Goal: Information Seeking & Learning: Learn about a topic

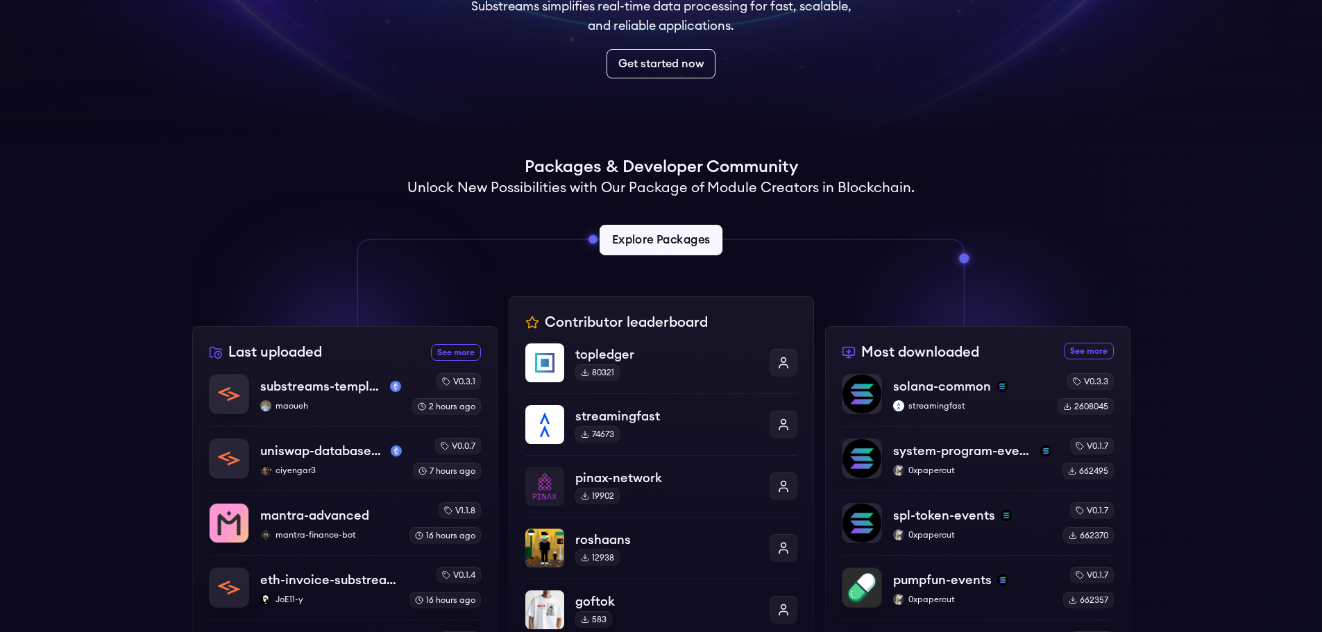
scroll to position [208, 0]
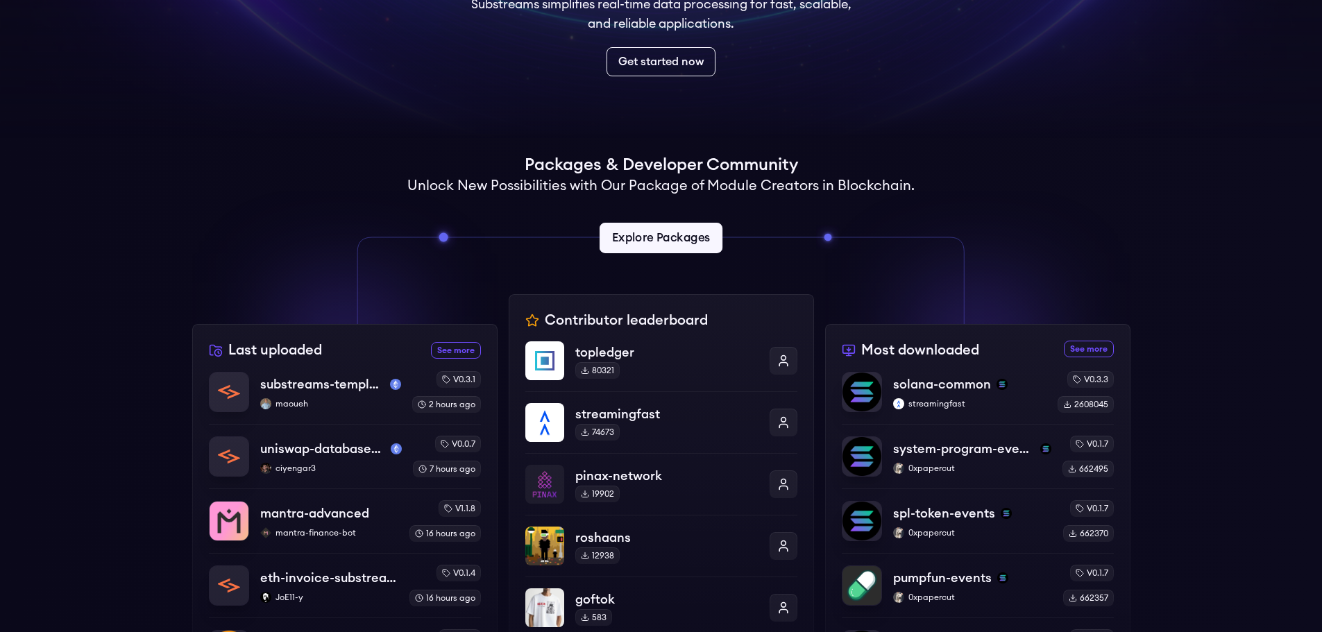
click at [646, 230] on link "Explore Packages" at bounding box center [661, 238] width 123 height 31
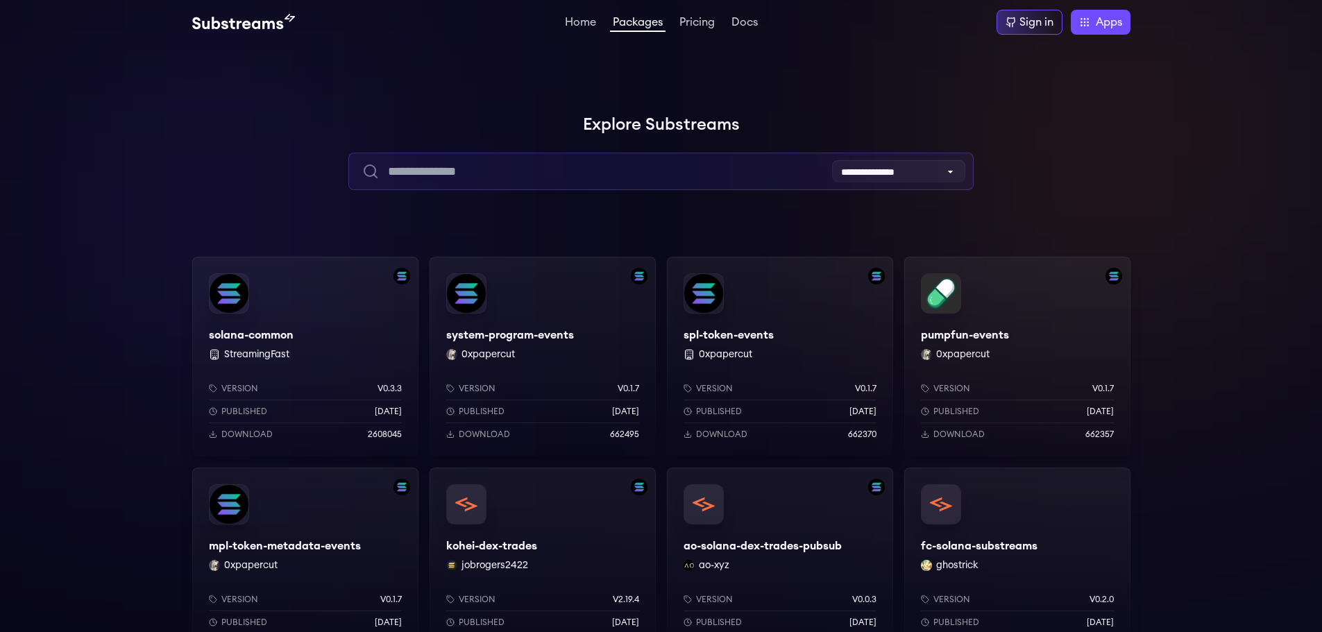
click at [492, 173] on input "text" at bounding box center [660, 171] width 625 height 37
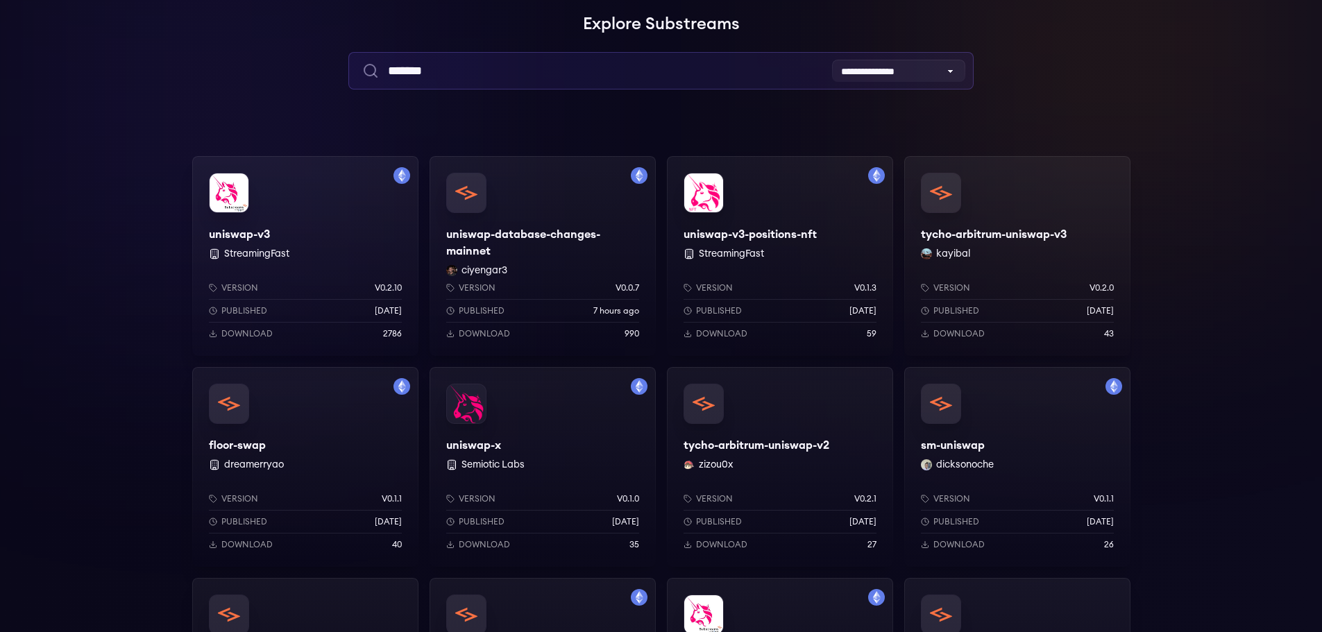
scroll to position [69, 0]
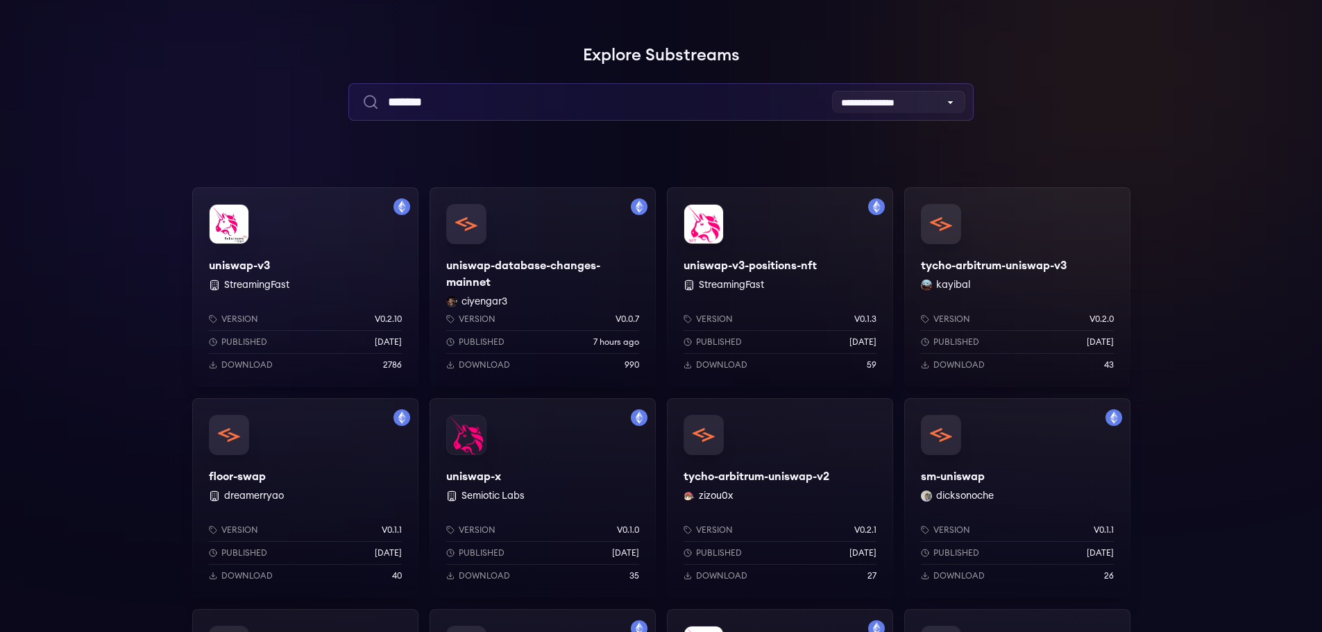
type input "*******"
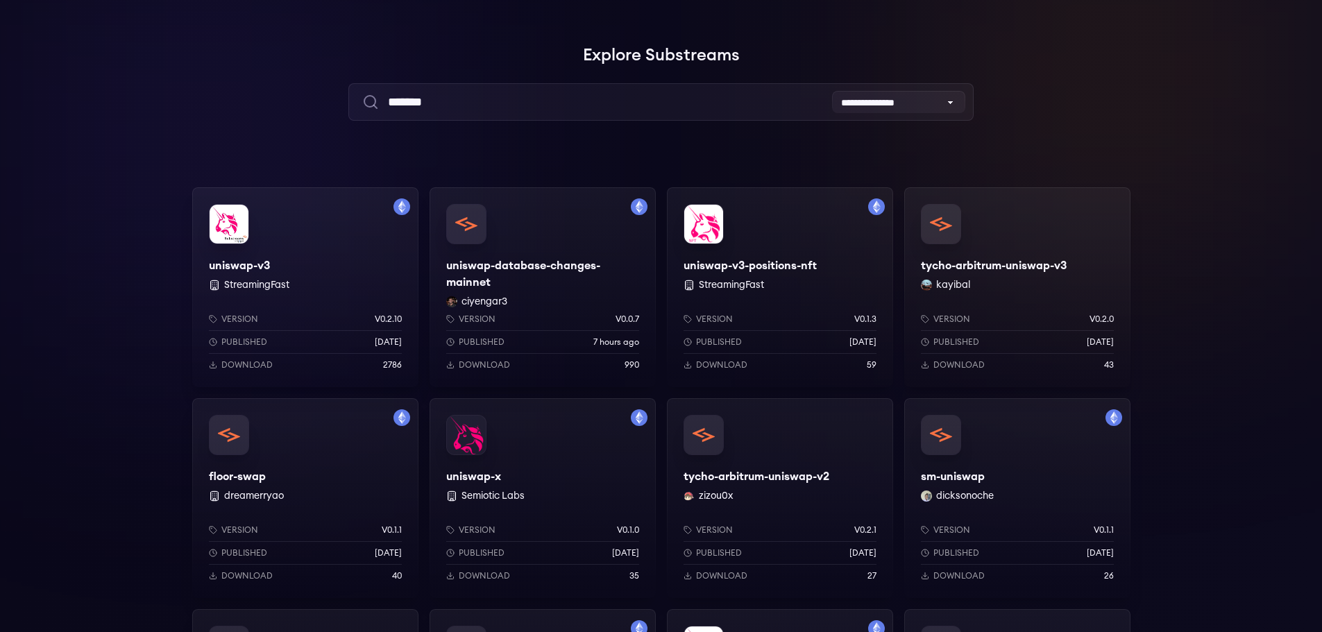
click at [450, 300] on div "Version v0.0.7 Published 7 hours ago Download 990" at bounding box center [543, 340] width 226 height 96
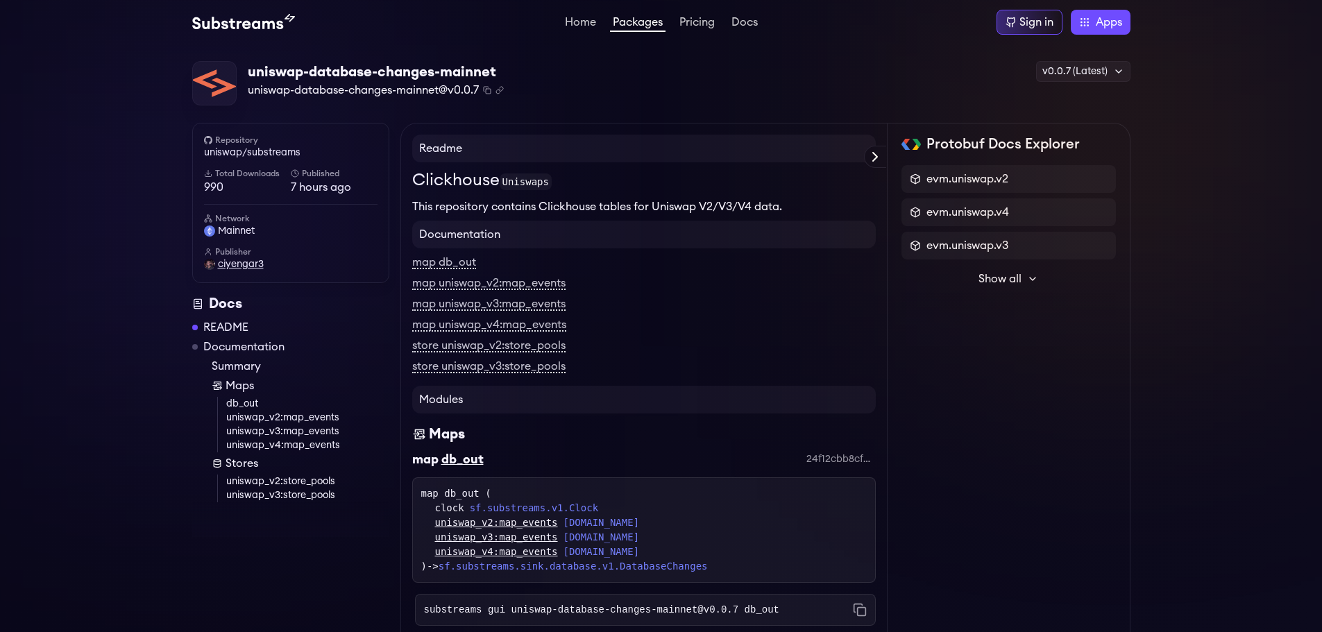
click at [228, 261] on span "ciyengar3" at bounding box center [241, 265] width 46 height 14
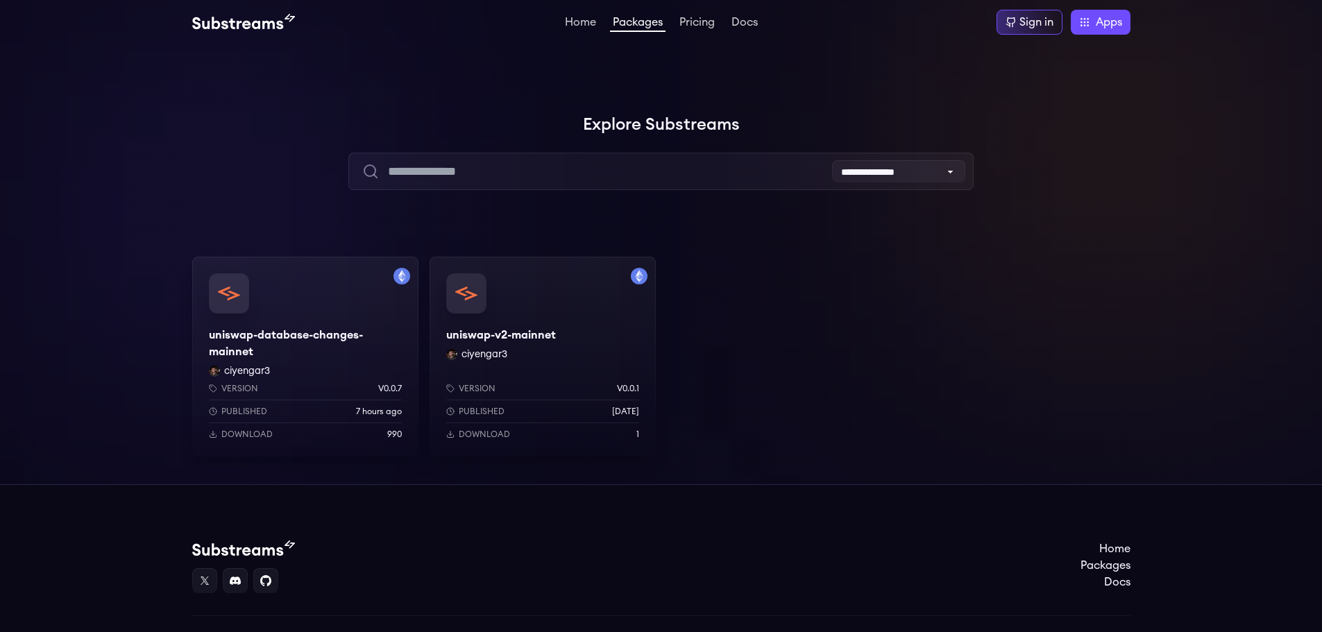
click at [69, 324] on div at bounding box center [208, 208] width 417 height 417
click at [226, 335] on div "uniswap-database-changes-mainnet ciyengar3 Version v0.0.7 Published 7 hours ago…" at bounding box center [305, 357] width 226 height 200
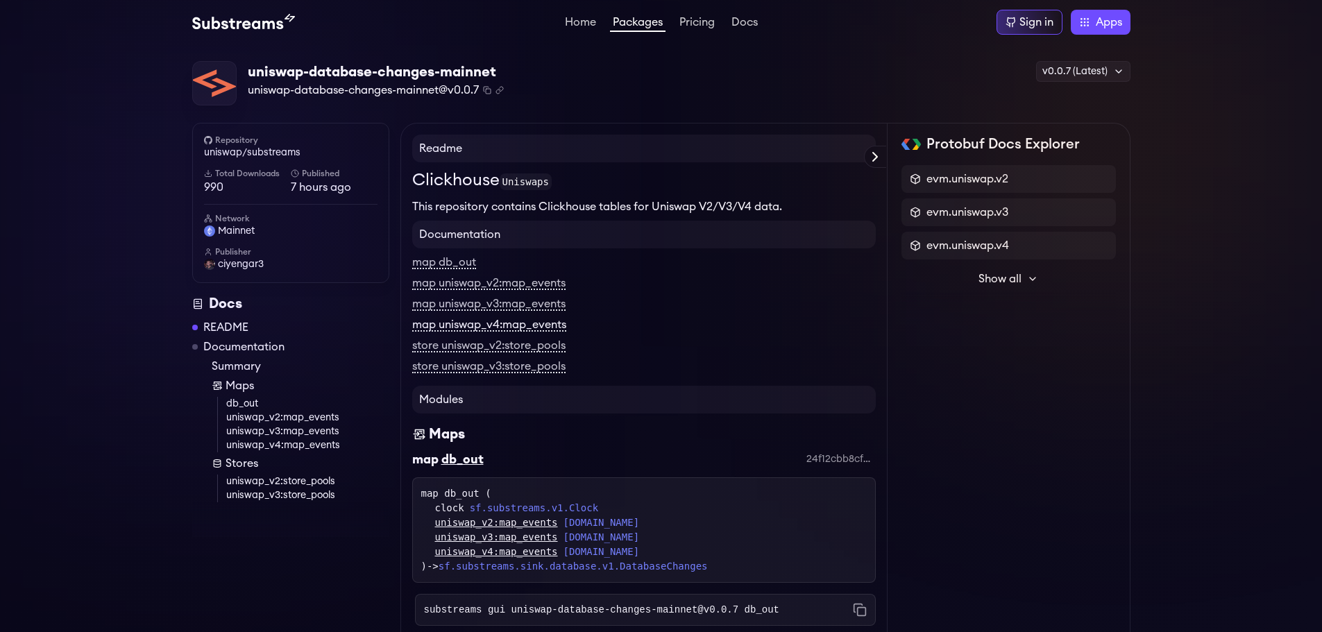
click at [467, 324] on link "map uniswap_v4:map_events" at bounding box center [489, 325] width 154 height 12
drag, startPoint x: 210, startPoint y: 186, endPoint x: 220, endPoint y: 186, distance: 9.7
click at [220, 186] on span "990" at bounding box center [247, 187] width 87 height 17
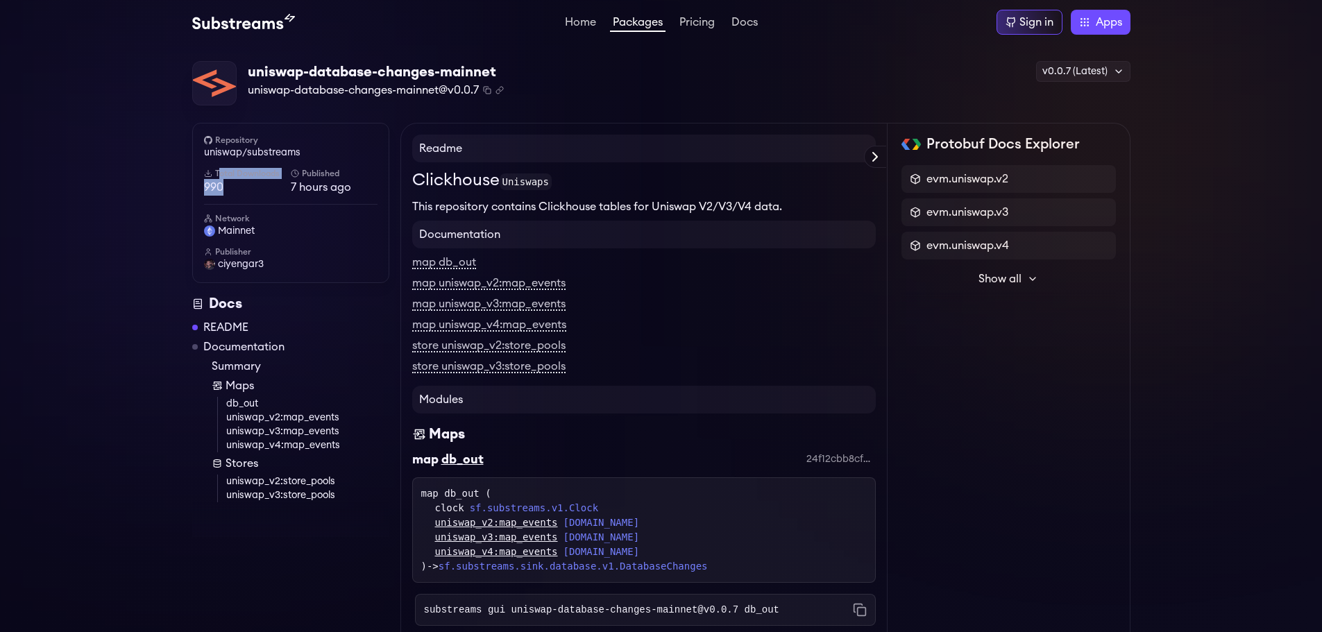
drag, startPoint x: 221, startPoint y: 186, endPoint x: 187, endPoint y: 177, distance: 35.2
drag, startPoint x: 294, startPoint y: 188, endPoint x: 317, endPoint y: 188, distance: 22.9
click at [317, 188] on div "Total Downloads 990 Published 7 hours ago" at bounding box center [291, 182] width 174 height 28
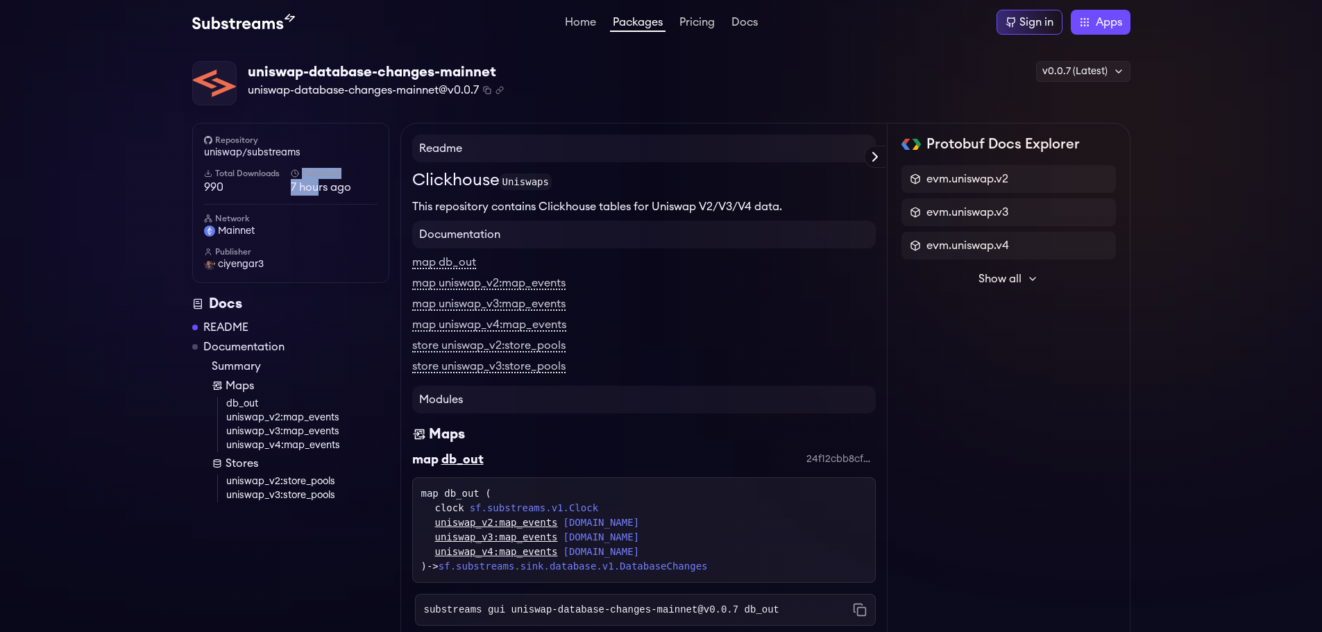
click at [318, 189] on span "7 hours ago" at bounding box center [334, 187] width 87 height 17
click at [258, 448] on link "uniswap_v4:map_events" at bounding box center [307, 446] width 163 height 14
drag, startPoint x: 41, startPoint y: 573, endPoint x: 31, endPoint y: 202, distance: 370.8
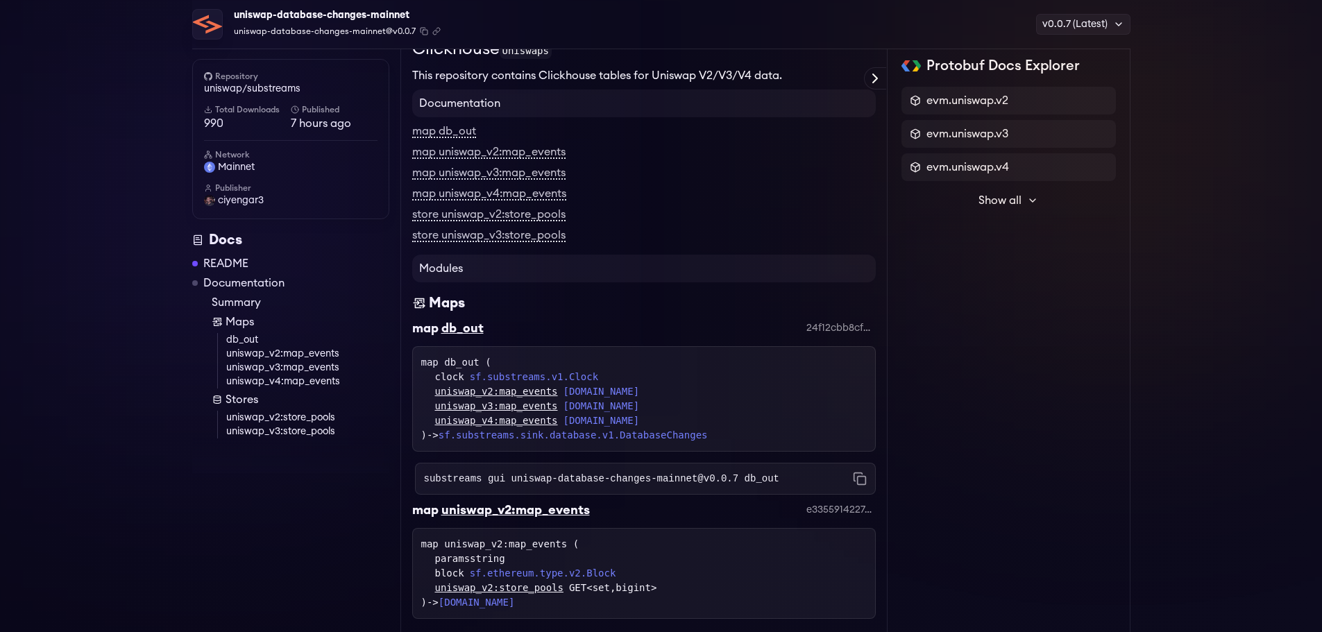
scroll to position [139, 0]
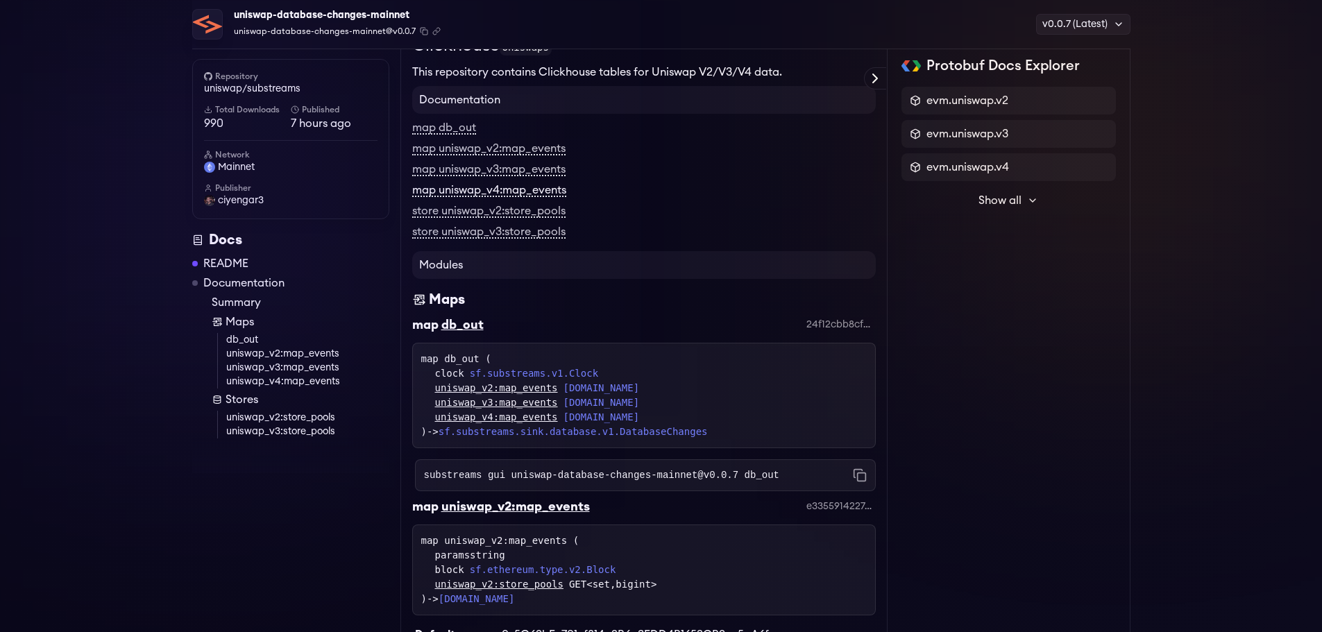
click at [528, 187] on link "map uniswap_v4:map_events" at bounding box center [489, 191] width 154 height 12
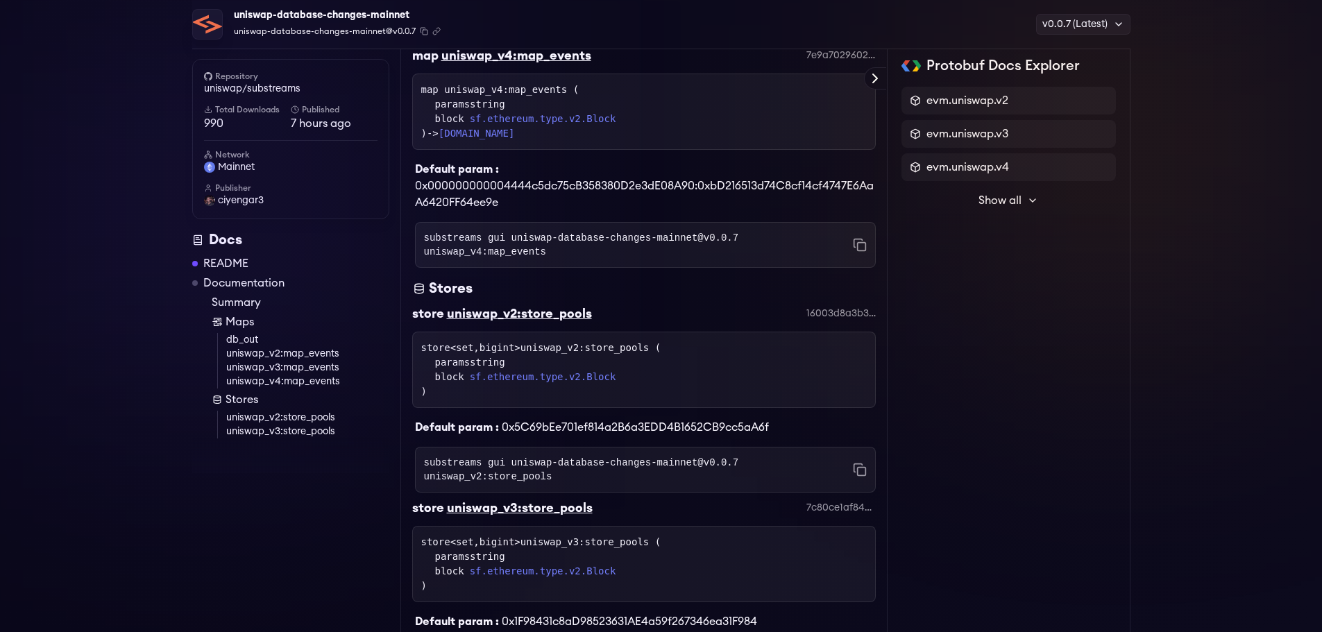
scroll to position [902, 0]
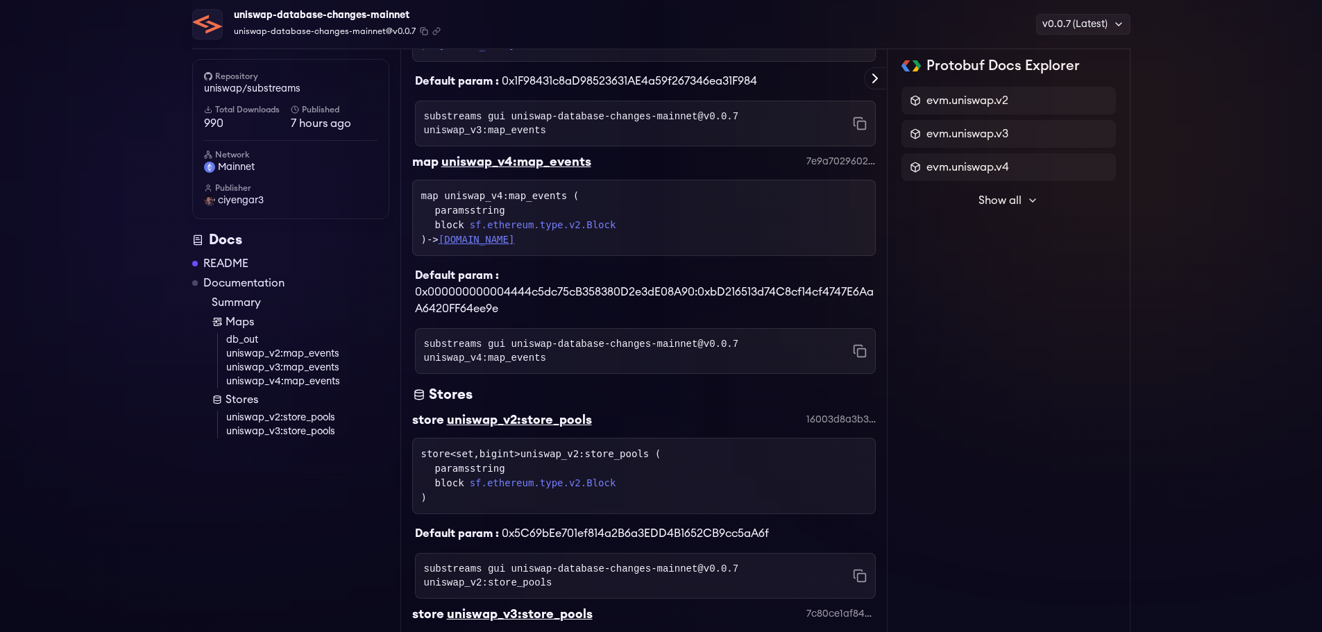
click at [512, 234] on link "evm.uniswap.v4.Events" at bounding box center [477, 239] width 76 height 11
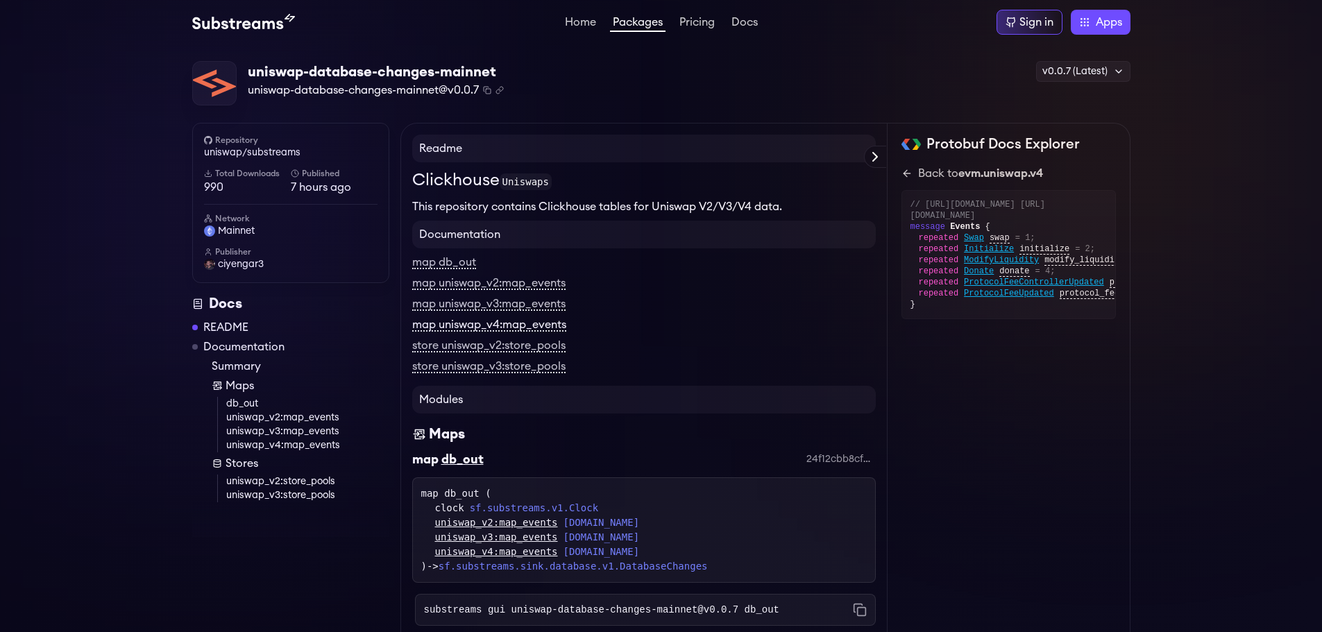
click at [499, 329] on link "map uniswap_v4:map_events" at bounding box center [489, 325] width 154 height 12
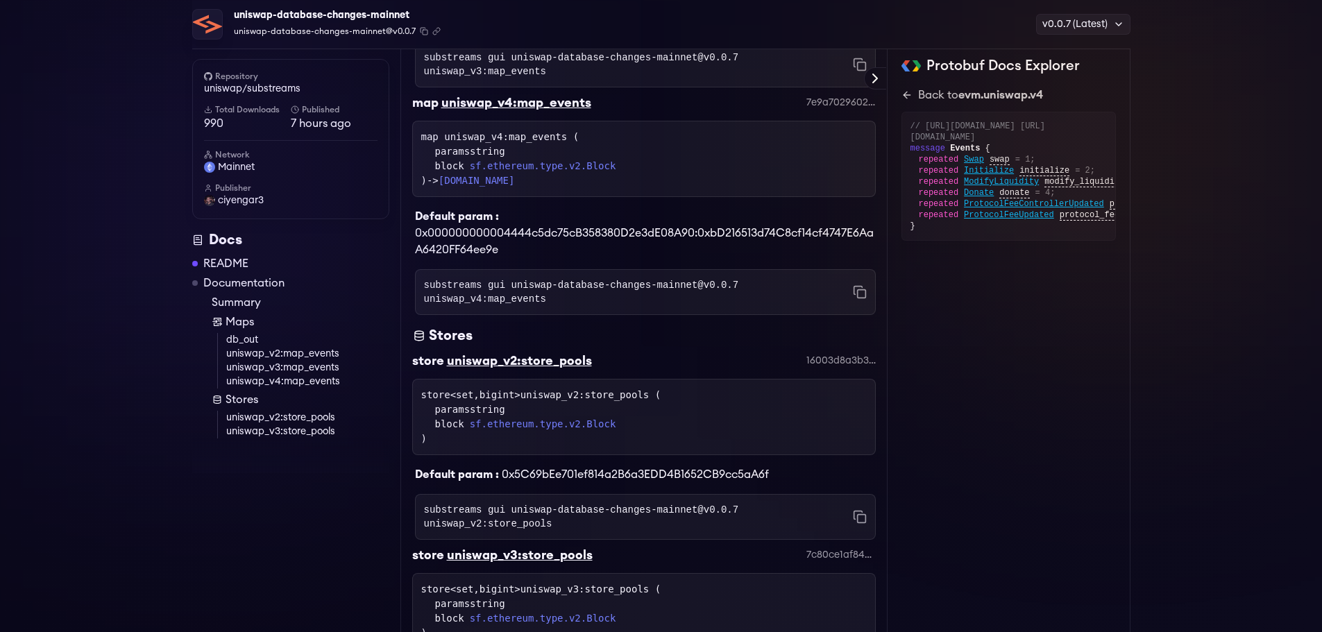
scroll to position [967, 0]
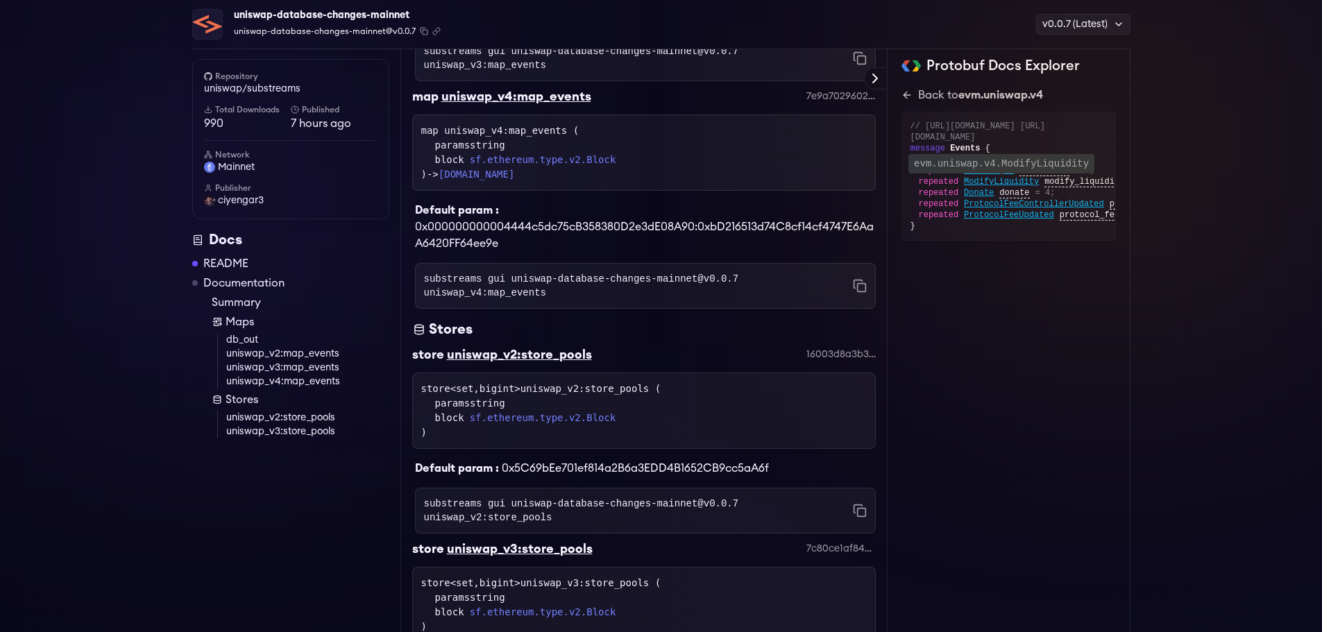
click at [1018, 187] on span "ModifyLiquidity" at bounding box center [1001, 181] width 75 height 11
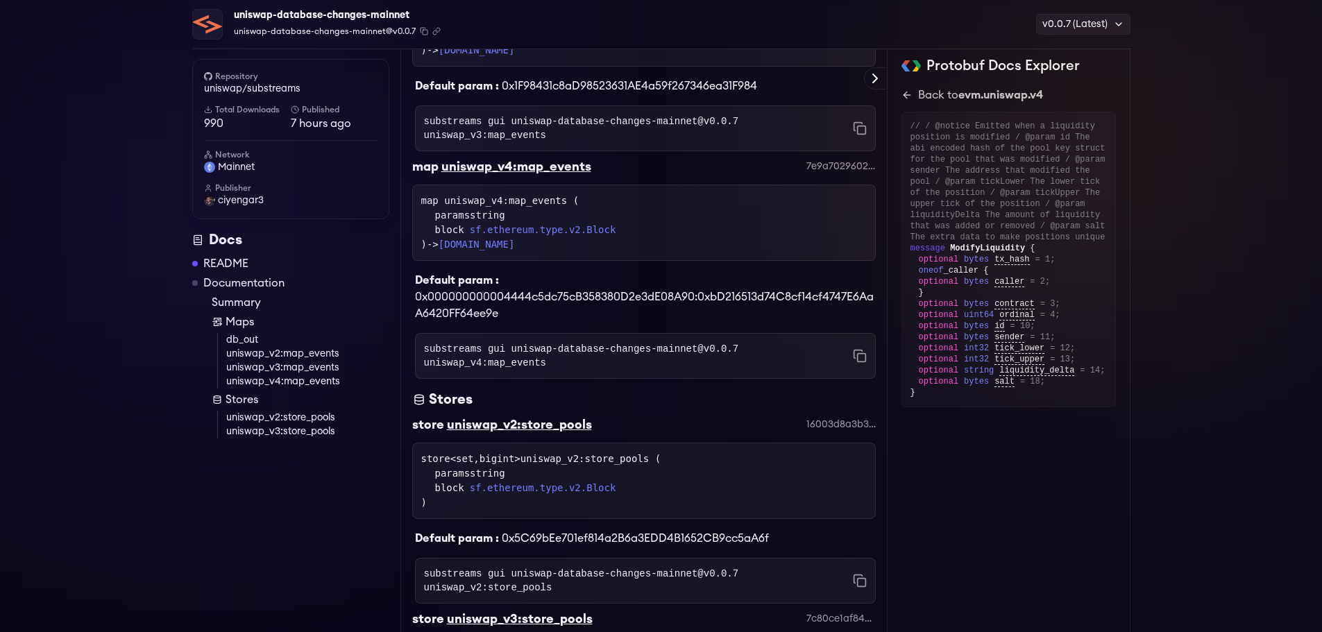
scroll to position [898, 0]
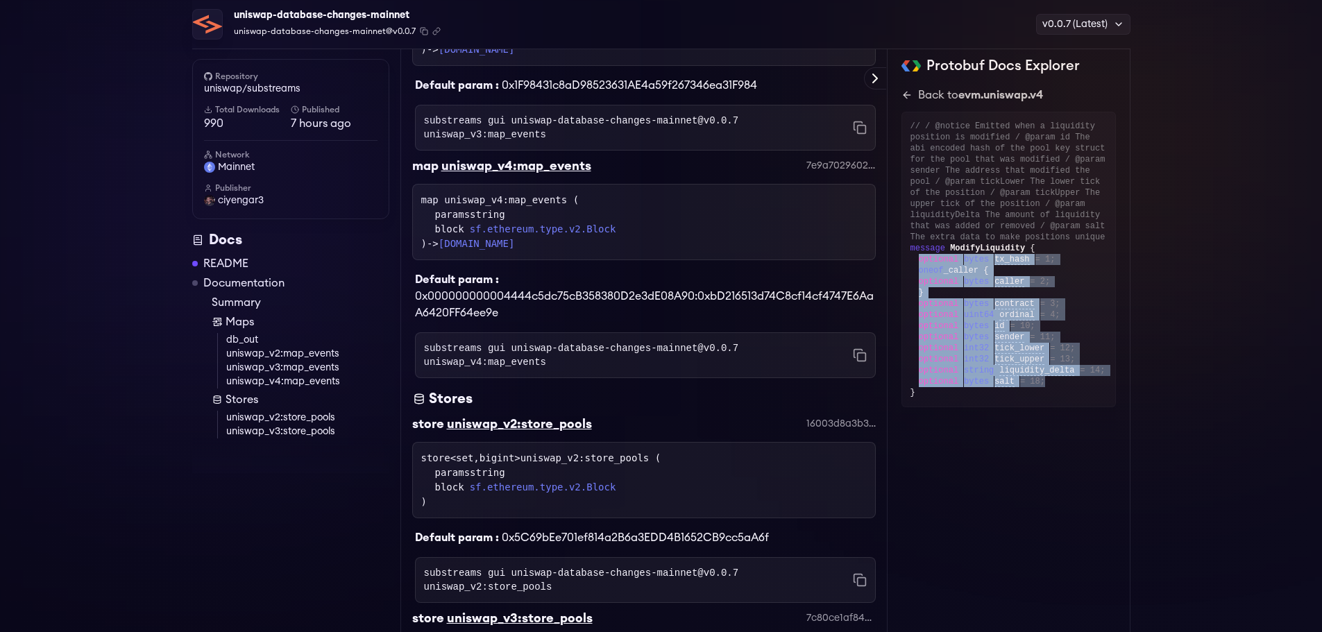
drag, startPoint x: 1046, startPoint y: 386, endPoint x: 906, endPoint y: 258, distance: 190.2
click at [906, 258] on div "// / @notice Emitted when a liquidity position is modified / @param id The abi …" at bounding box center [1009, 260] width 215 height 296
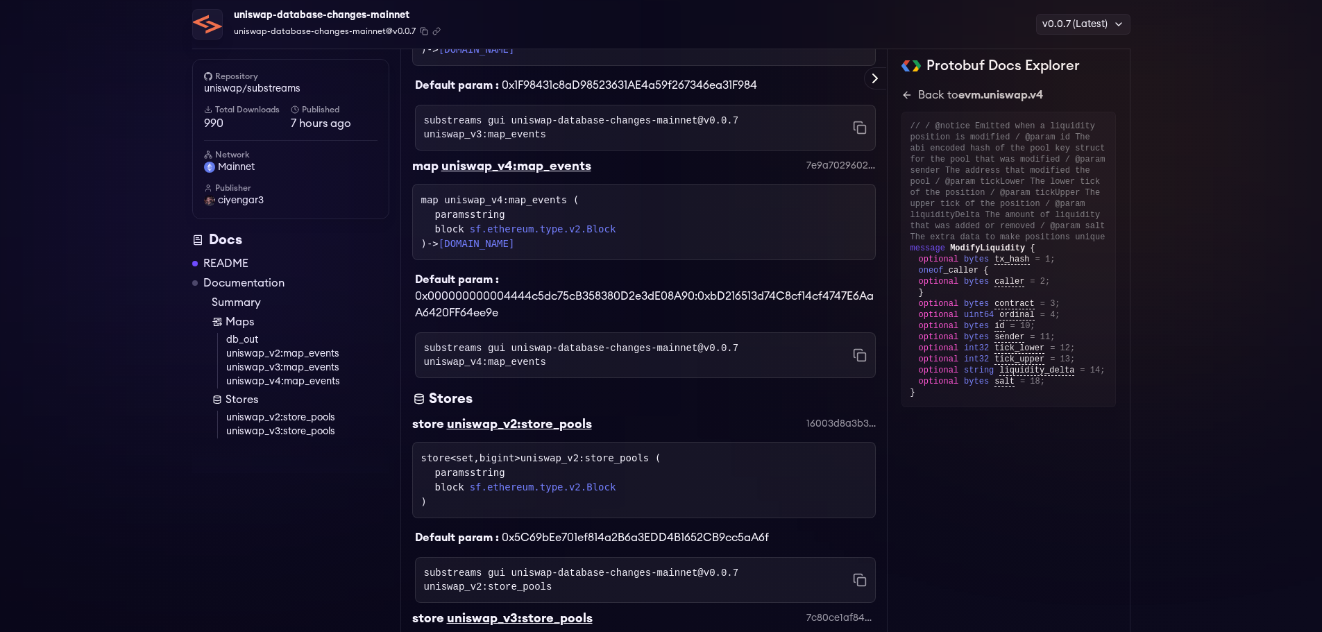
click at [1073, 471] on div "Protobuf Docs Explorer evm.uniswap.v2 evm.uniswap.v3 evm.uniswap.v4 Show all sf…" at bounding box center [1009, 22] width 243 height 1586
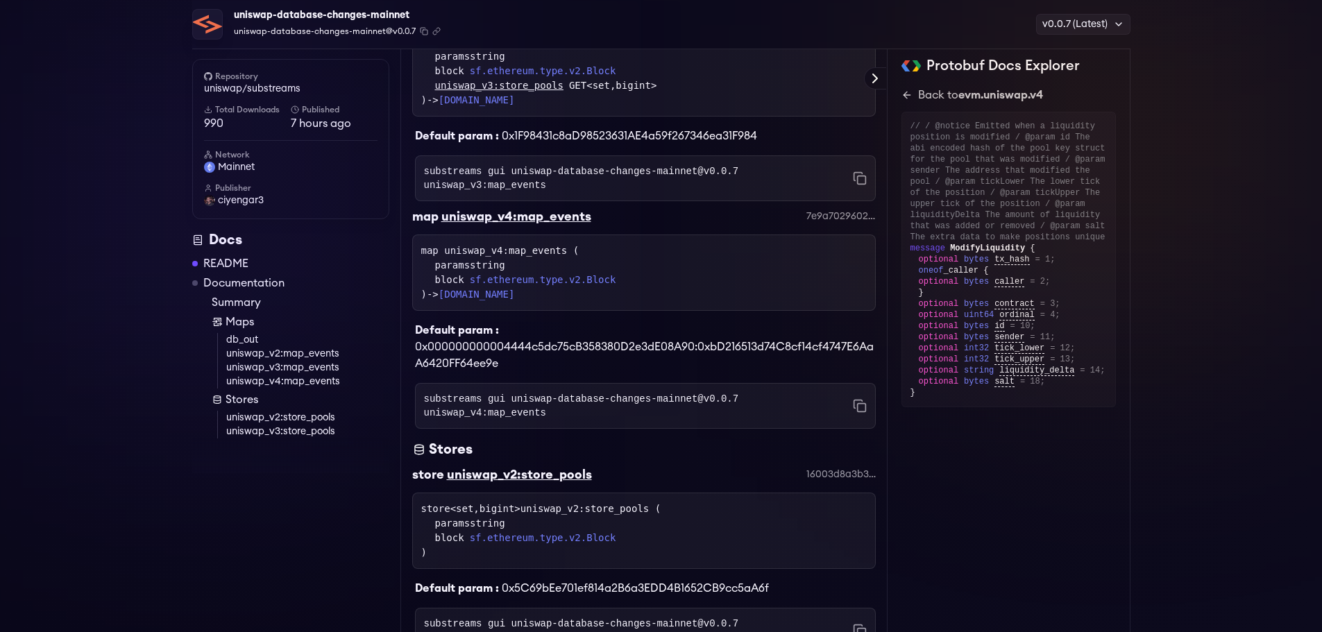
scroll to position [828, 0]
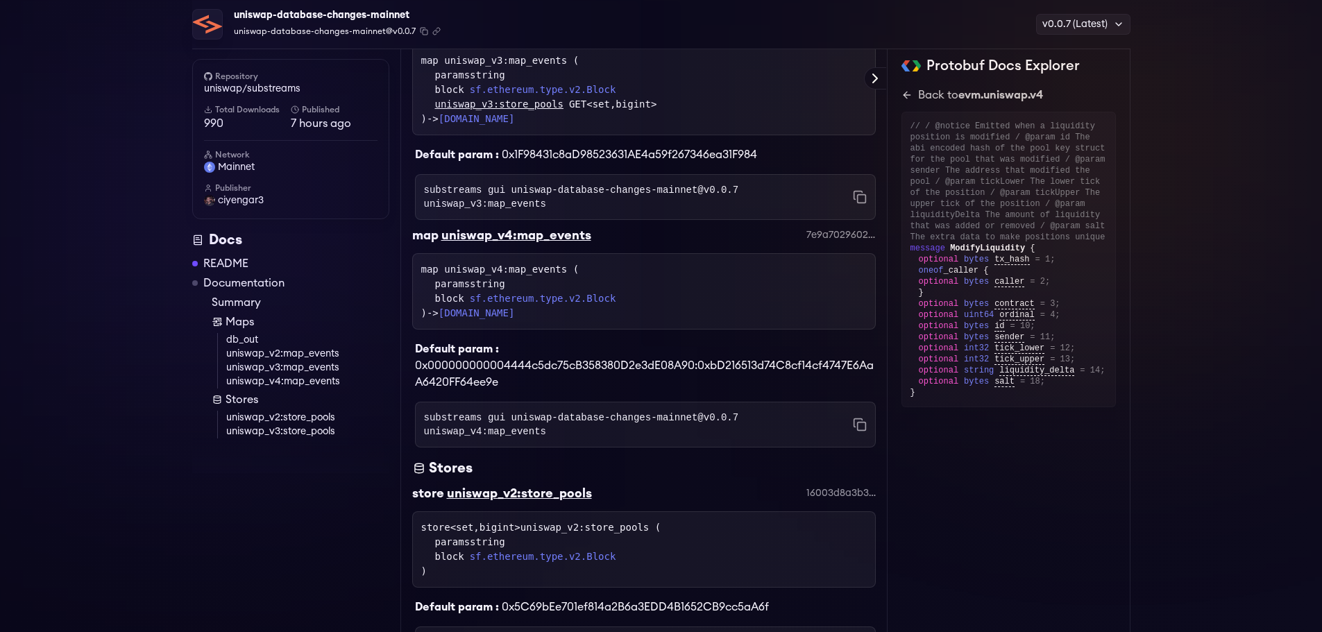
click at [33, 310] on div "uniswap-database-changes-mainnet uniswap-database-changes-mainnet@v0.0.7 Copied…" at bounding box center [661, 50] width 1322 height 1668
click at [59, 392] on div "uniswap-database-changes-mainnet uniswap-database-changes-mainnet@v0.0.7 Copied…" at bounding box center [661, 50] width 1322 height 1668
click at [122, 233] on div "uniswap-database-changes-mainnet uniswap-database-changes-mainnet@v0.0.7 Copied…" at bounding box center [661, 50] width 1322 height 1668
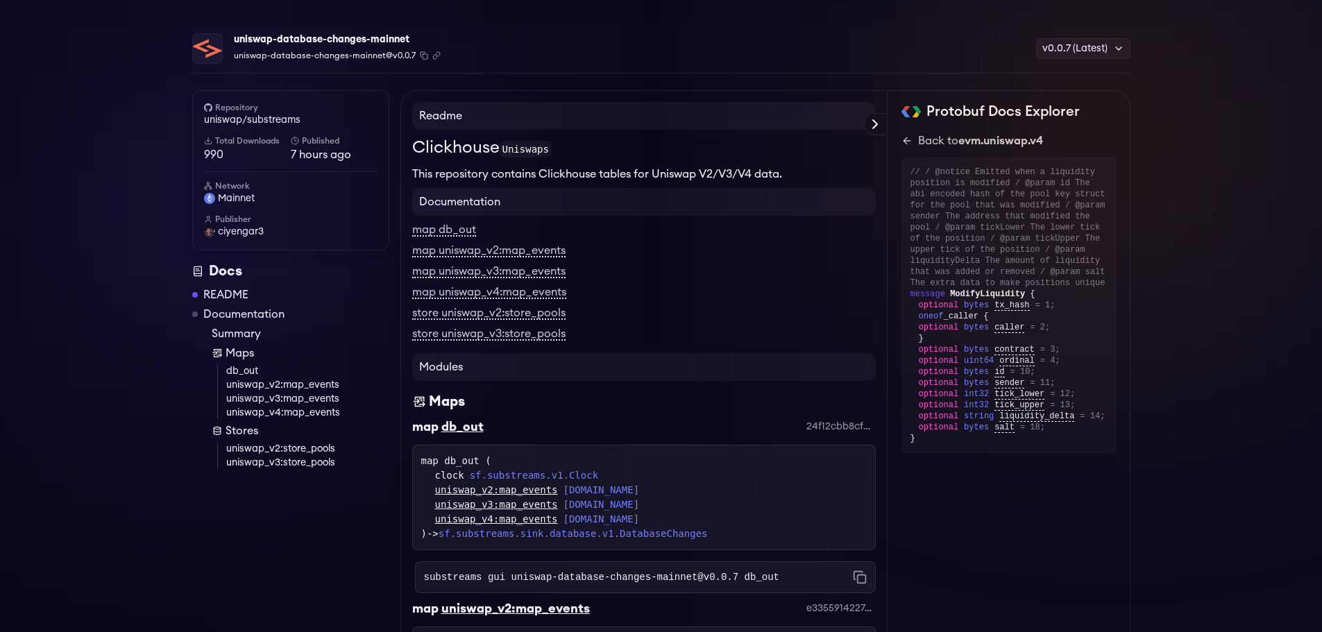
scroll to position [0, 0]
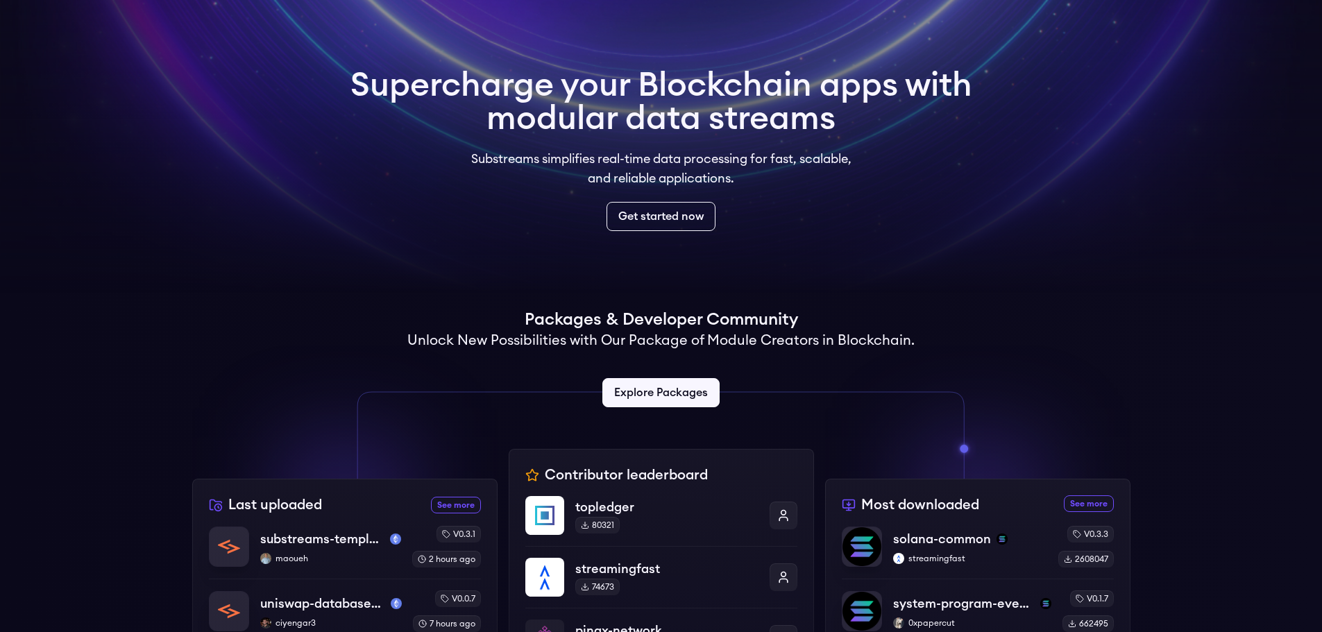
scroll to position [347, 0]
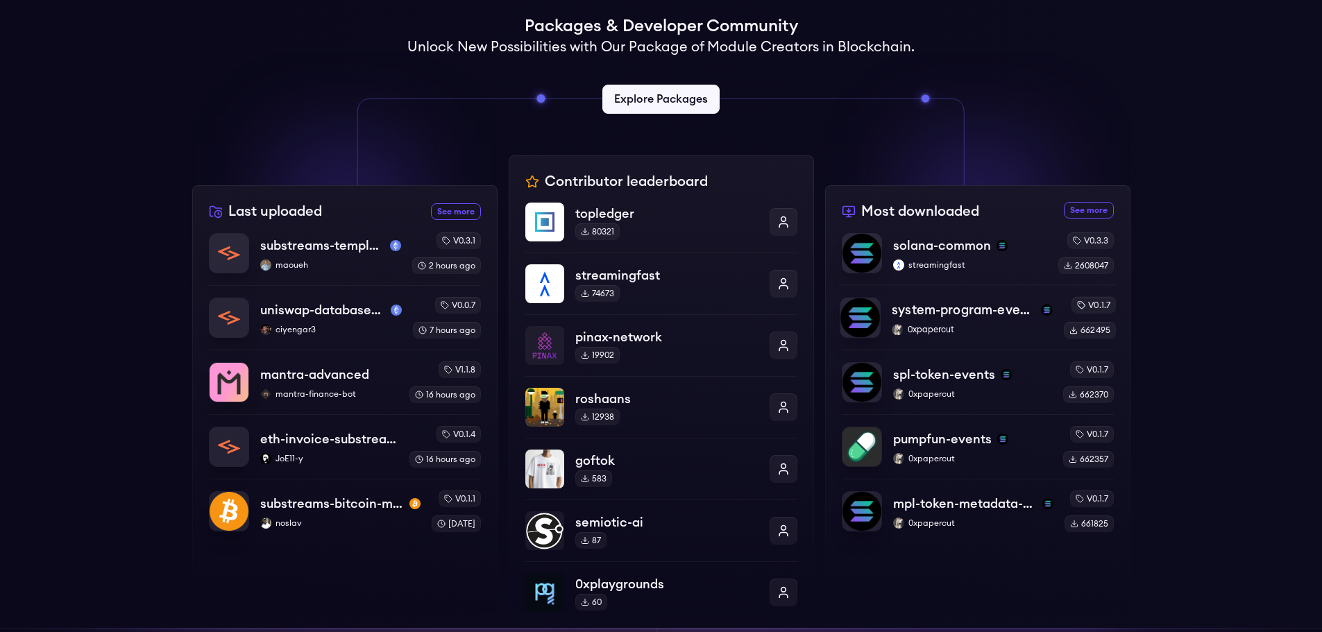
click at [997, 330] on p "0xpapercut" at bounding box center [972, 329] width 160 height 11
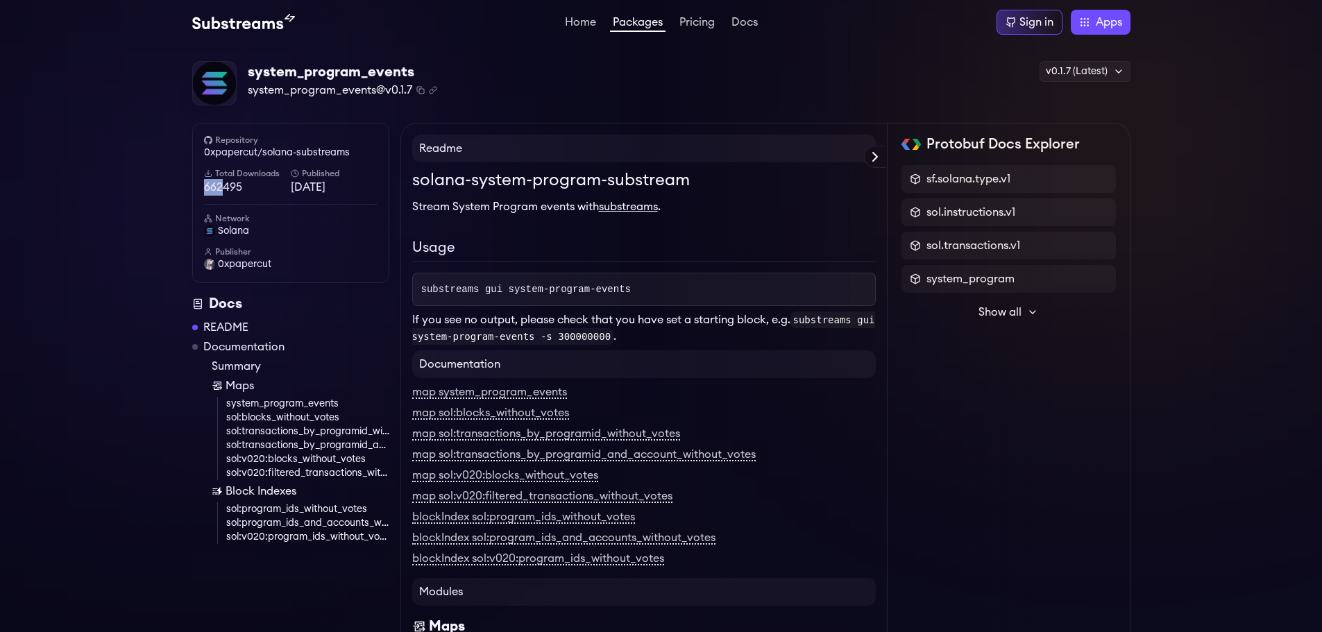
drag, startPoint x: 221, startPoint y: 191, endPoint x: 201, endPoint y: 190, distance: 20.2
click at [201, 190] on div "Repository 0xpapercut/solana-substreams Total Downloads 662495 Published 8 mont…" at bounding box center [290, 203] width 197 height 160
click at [226, 192] on span "662495" at bounding box center [247, 187] width 87 height 17
click at [221, 191] on span "662495" at bounding box center [247, 187] width 87 height 17
click at [221, 190] on span "662495" at bounding box center [247, 187] width 87 height 17
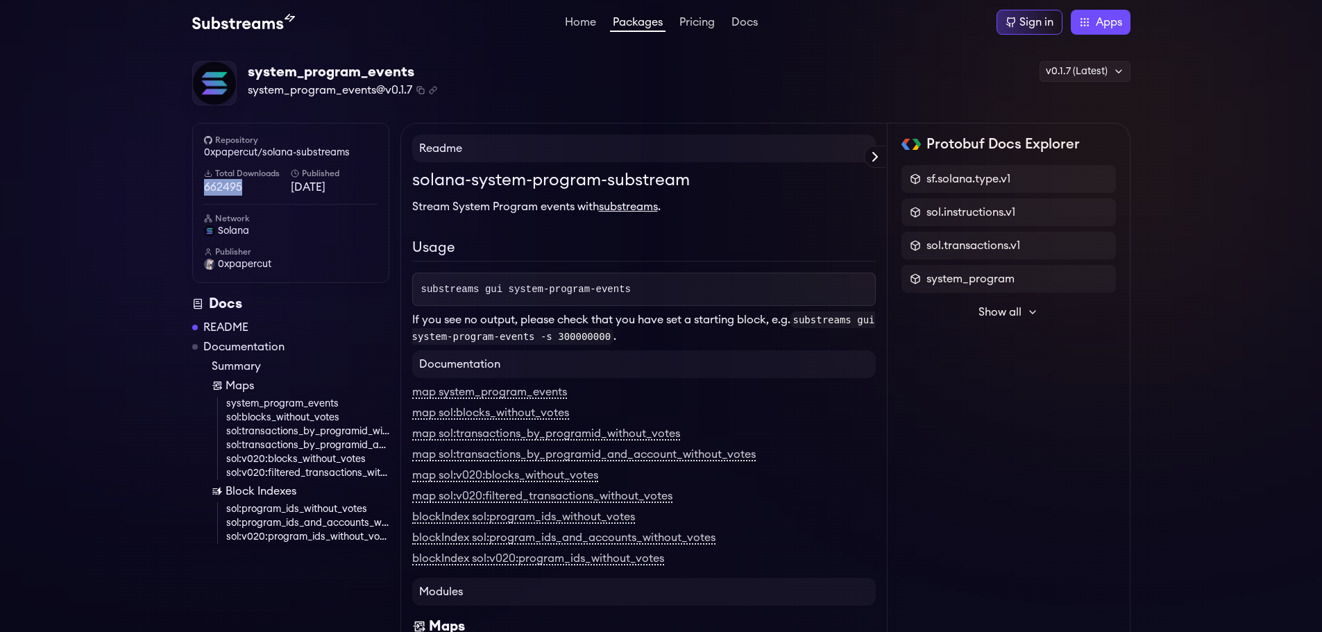
click at [221, 190] on span "662495" at bounding box center [247, 187] width 87 height 17
click at [193, 196] on div "Repository 0xpapercut/solana-substreams Total Downloads 662495 Published 8 mont…" at bounding box center [290, 203] width 197 height 160
click at [714, 100] on div "system_program_events system_program_events@v0.1.7 Copied! Copied! v0.1.7 (Late…" at bounding box center [661, 83] width 939 height 45
